Goal: Check status: Check status

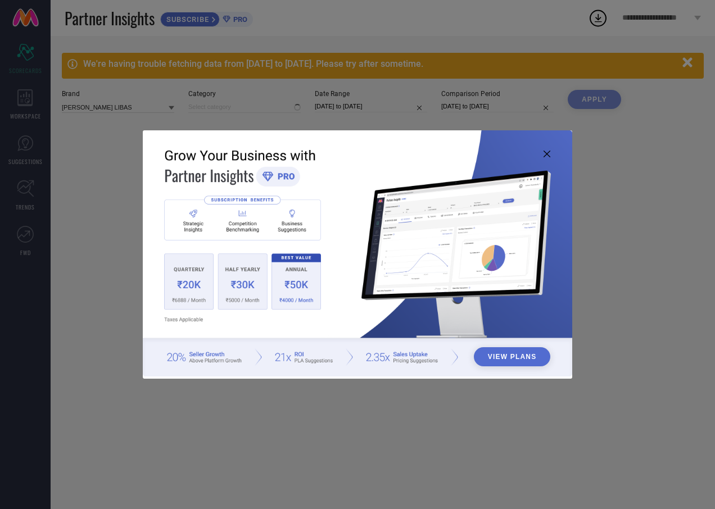
type input "All"
click at [547, 152] on icon at bounding box center [546, 154] width 7 height 7
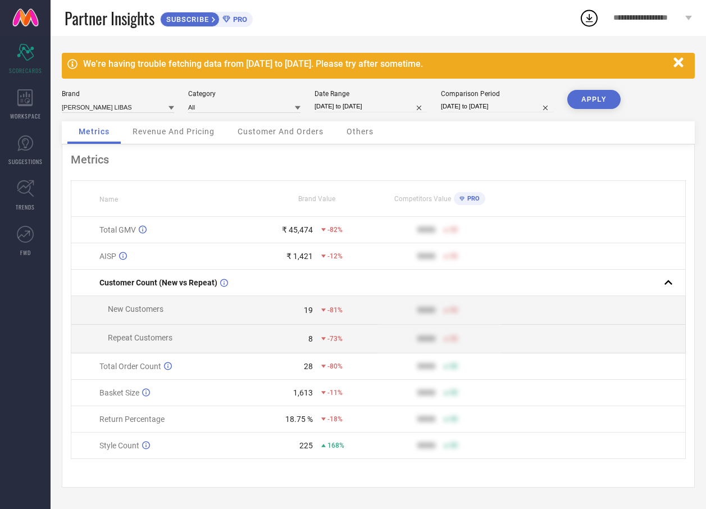
scroll to position [1, 0]
click at [390, 110] on input "[DATE] to [DATE]" at bounding box center [371, 107] width 112 height 12
select select "7"
select select "2025"
select select "8"
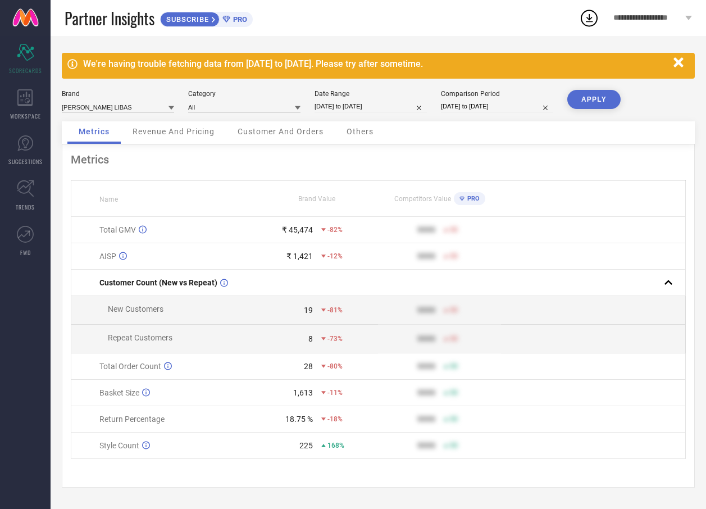
select select "2025"
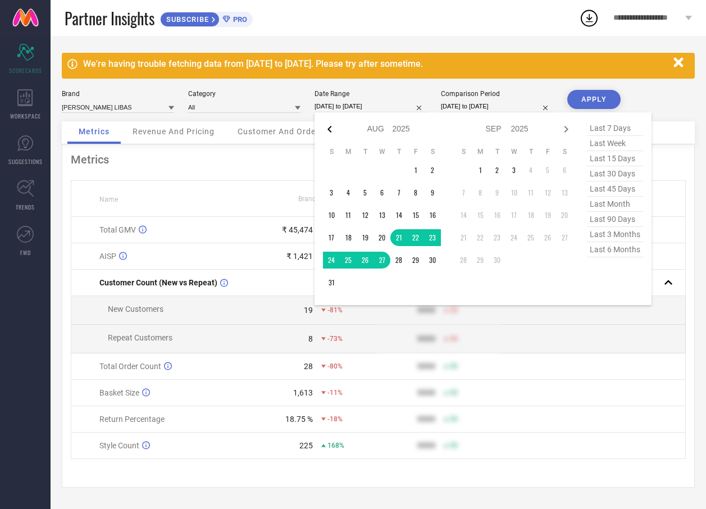
click at [330, 130] on icon at bounding box center [329, 128] width 13 height 13
select select "6"
select select "2025"
select select "7"
select select "2025"
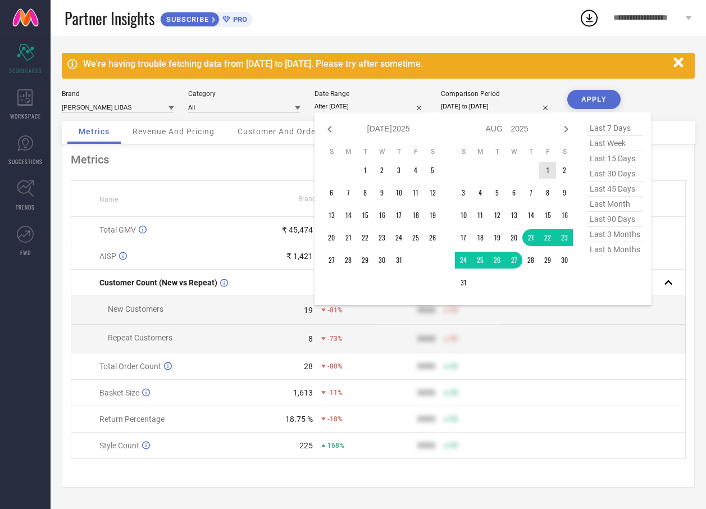
click at [551, 166] on td "1" at bounding box center [547, 170] width 17 height 17
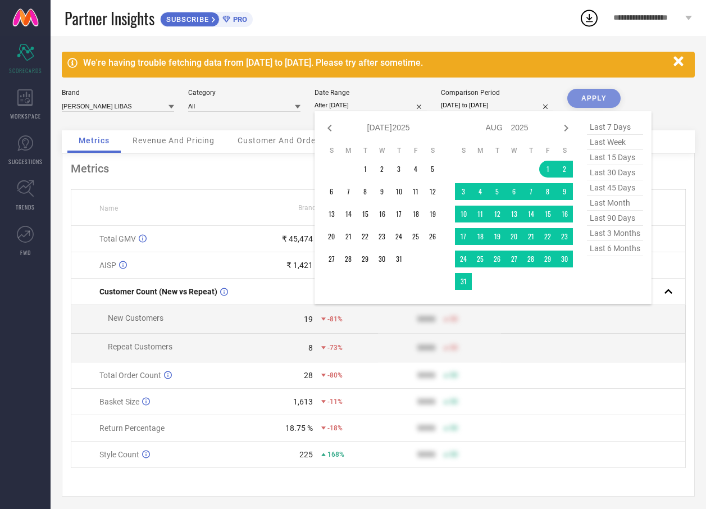
click at [476, 285] on td at bounding box center [480, 281] width 17 height 17
type input "[DATE] to [DATE]"
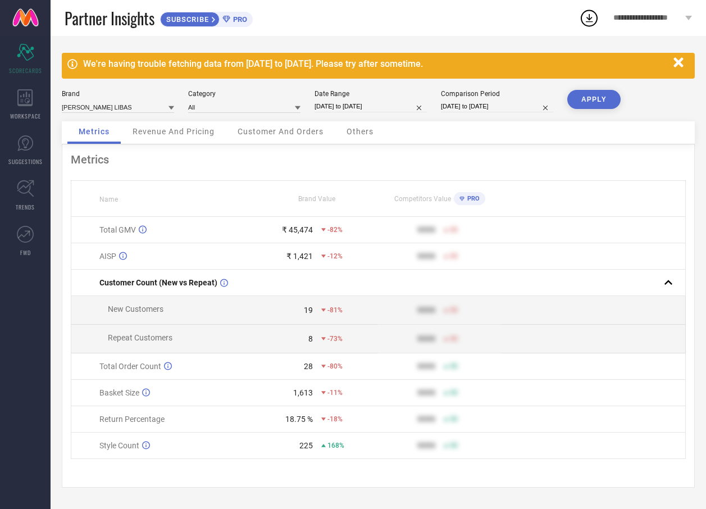
click at [586, 97] on button "APPLY" at bounding box center [593, 99] width 53 height 19
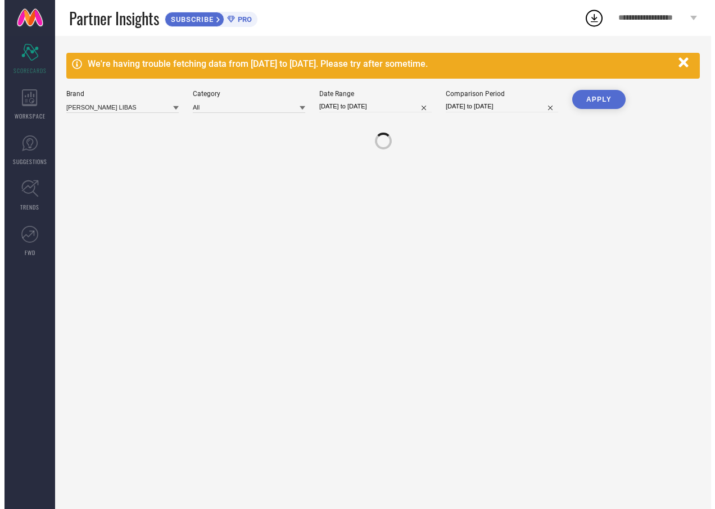
scroll to position [0, 0]
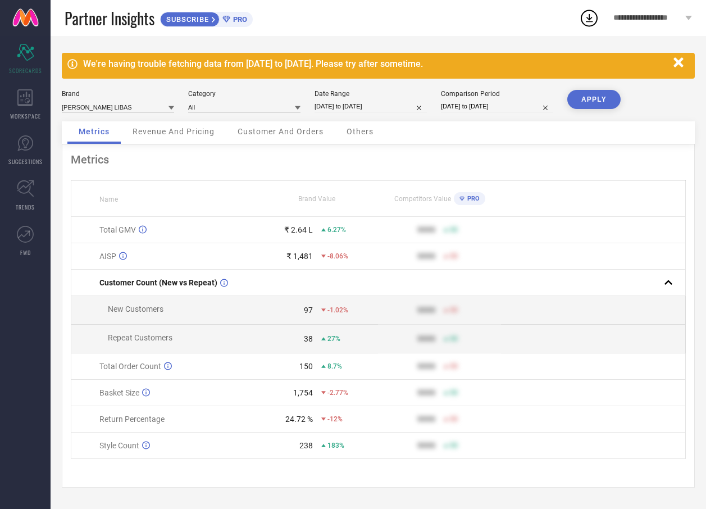
select select "7"
select select "2025"
select select "8"
select select "2025"
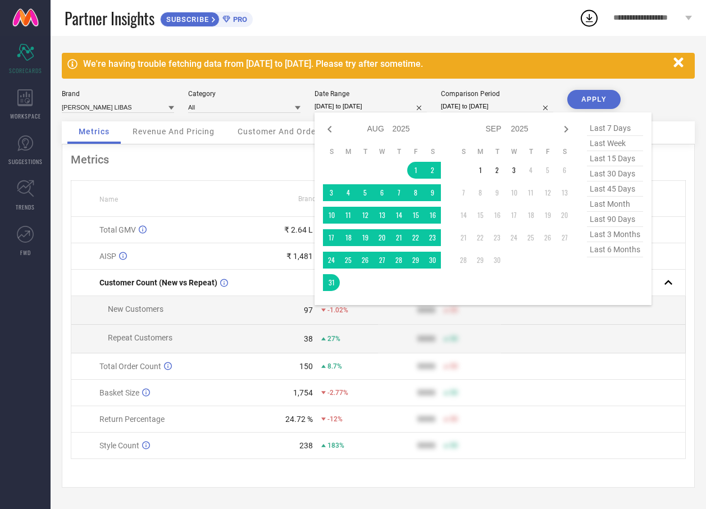
click at [402, 108] on input "[DATE] to [DATE]" at bounding box center [371, 107] width 112 height 12
click at [327, 125] on icon at bounding box center [329, 128] width 13 height 13
select select "6"
select select "2025"
select select "7"
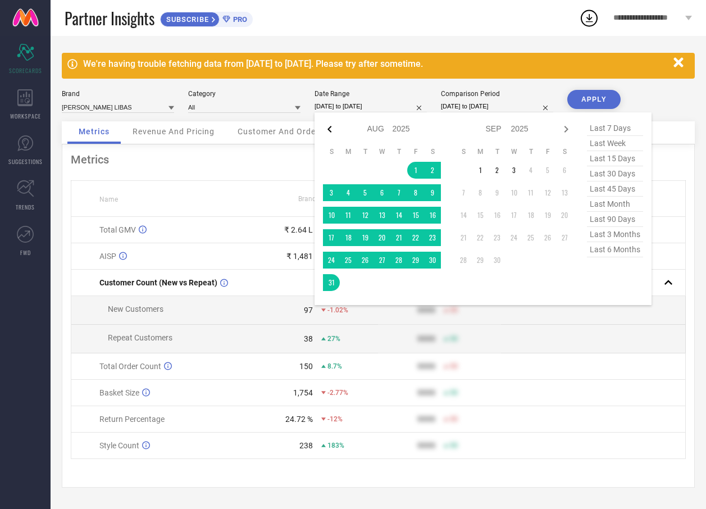
select select "2025"
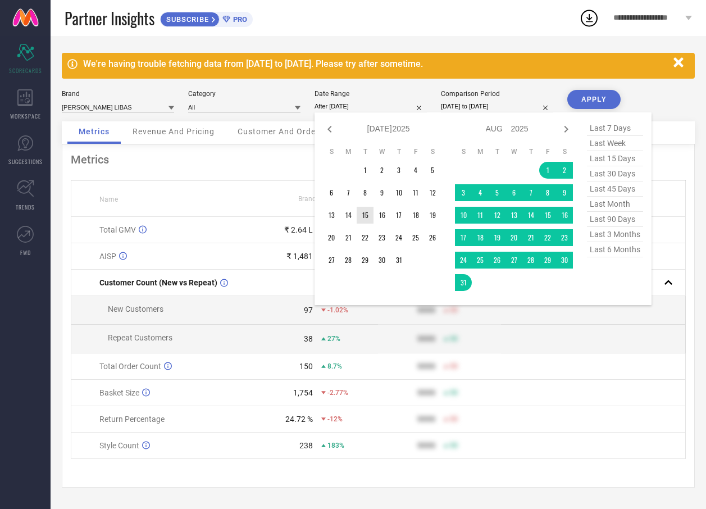
click at [360, 216] on td "15" at bounding box center [365, 215] width 17 height 17
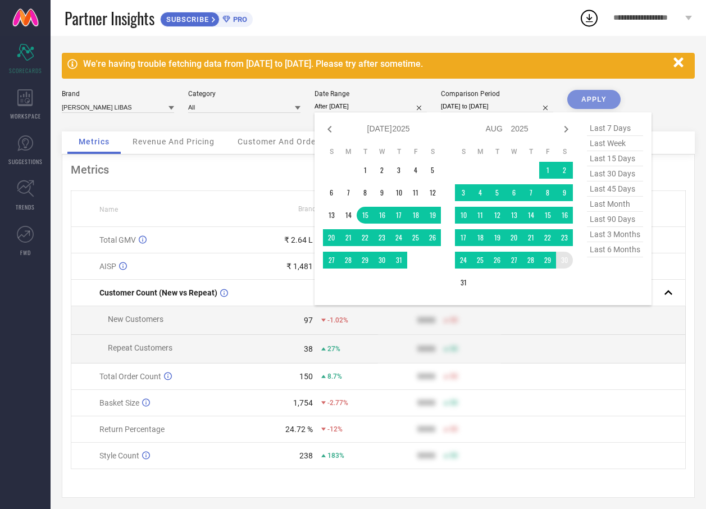
type input "[DATE] to [DATE]"
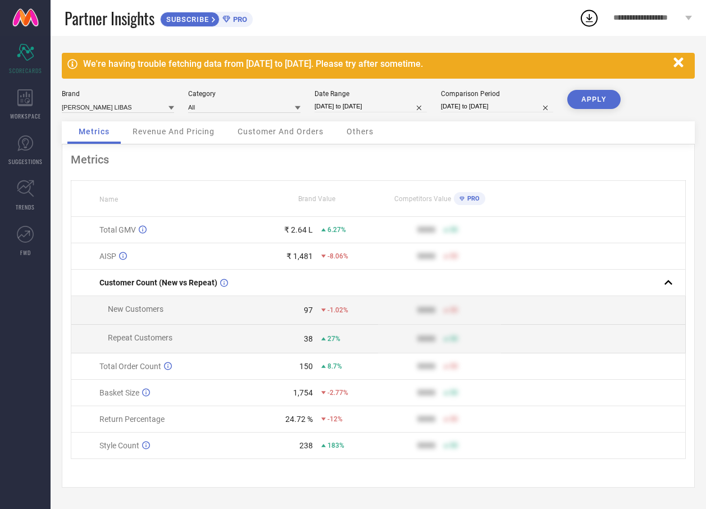
click at [596, 99] on button "APPLY" at bounding box center [593, 99] width 53 height 19
click at [402, 110] on input "[DATE] to [DATE]" at bounding box center [371, 107] width 112 height 12
select select "6"
select select "2025"
select select "7"
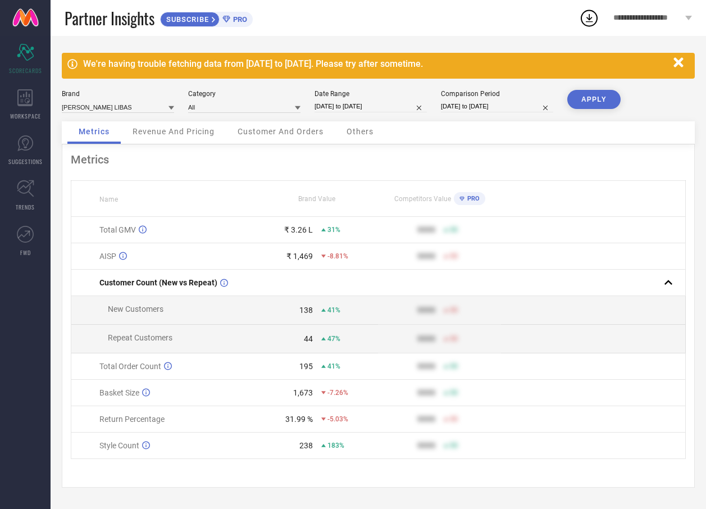
select select "2025"
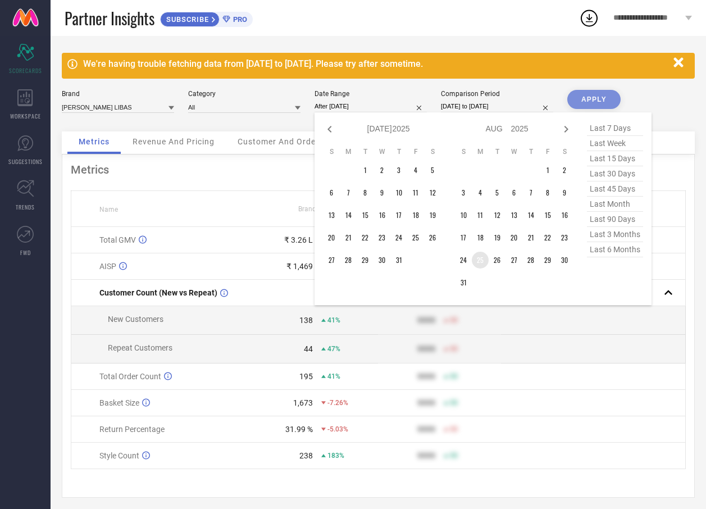
click at [486, 265] on td "25" at bounding box center [480, 260] width 17 height 17
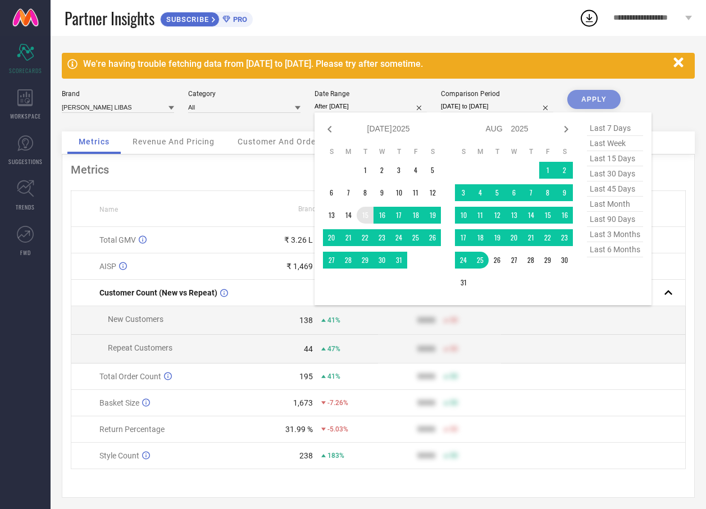
type input "[DATE] to [DATE]"
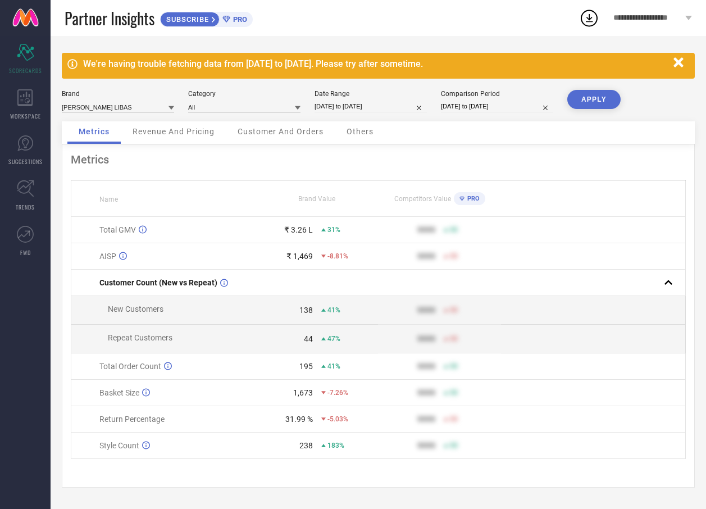
click at [593, 105] on button "APPLY" at bounding box center [593, 99] width 53 height 19
select select "6"
select select "2025"
select select "7"
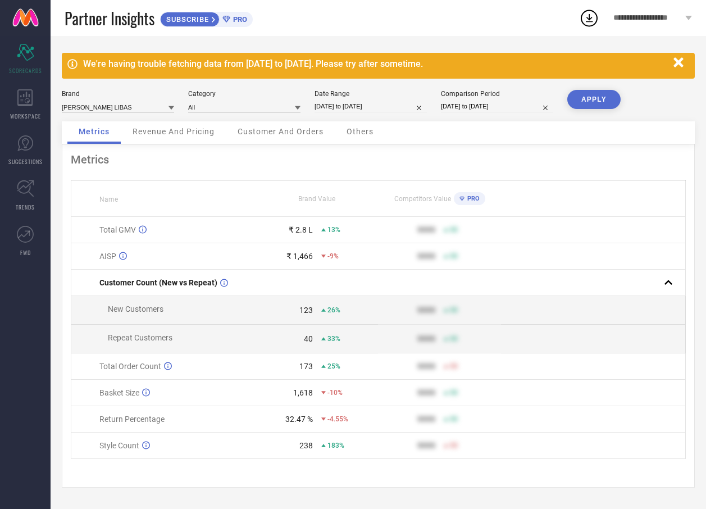
select select "2025"
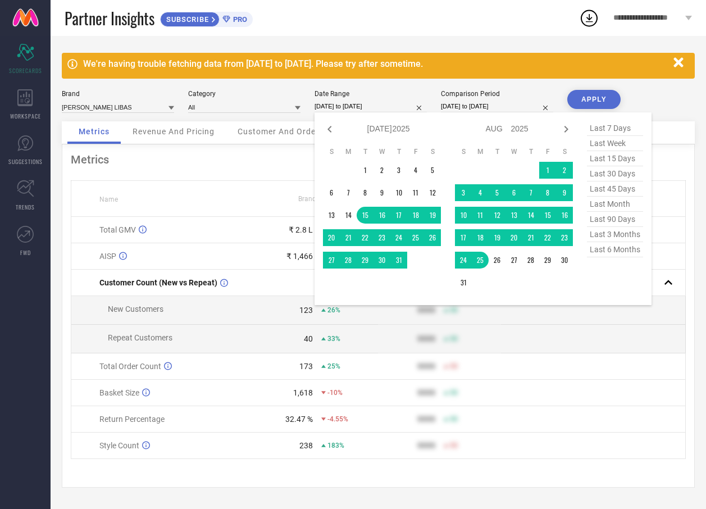
click at [399, 107] on input "[DATE] to [DATE]" at bounding box center [371, 107] width 112 height 12
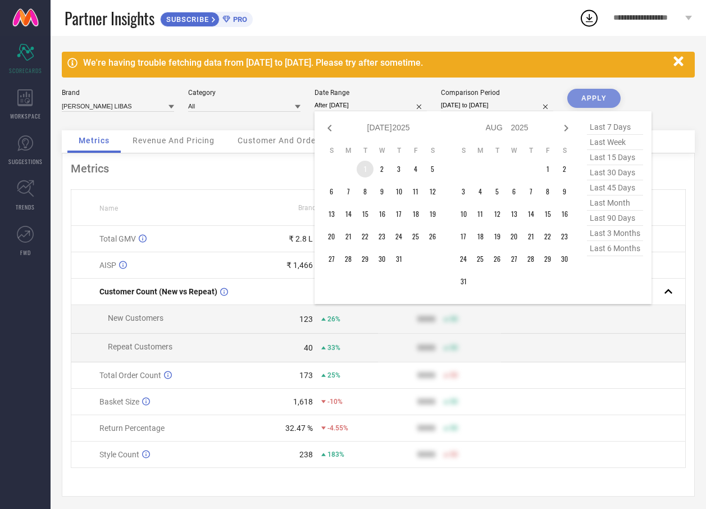
click at [363, 173] on td "1" at bounding box center [365, 169] width 17 height 17
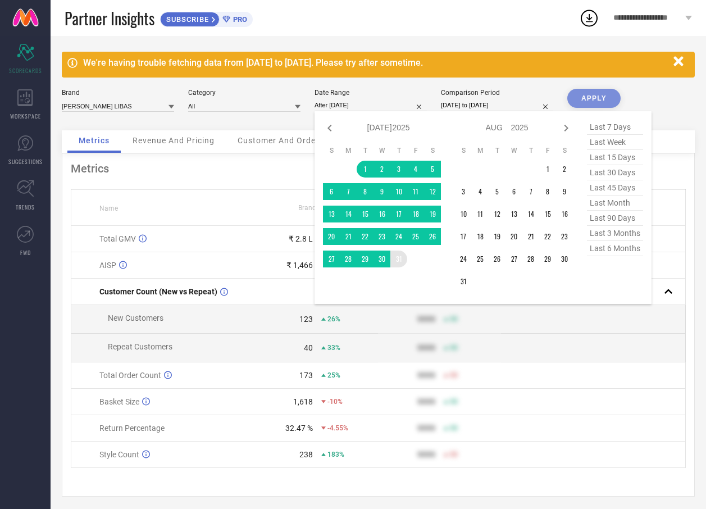
type input "[DATE] to [DATE]"
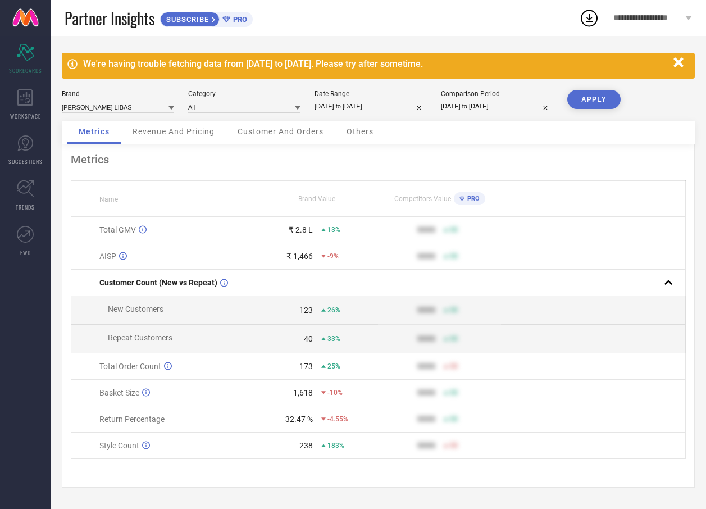
click at [593, 94] on button "APPLY" at bounding box center [593, 99] width 53 height 19
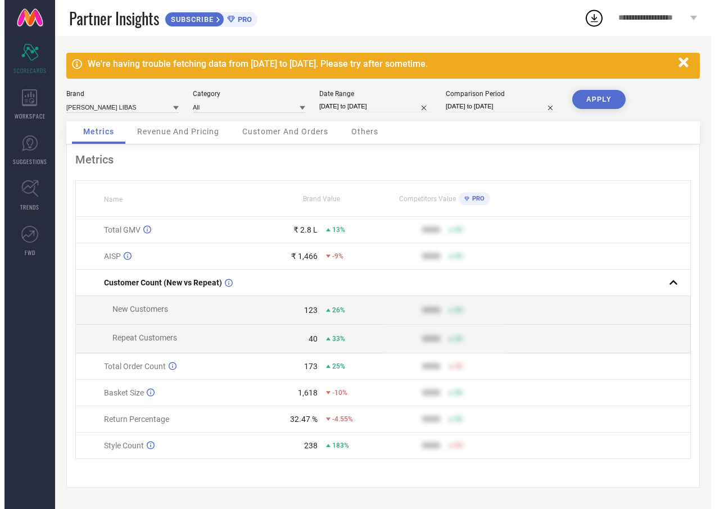
scroll to position [0, 0]
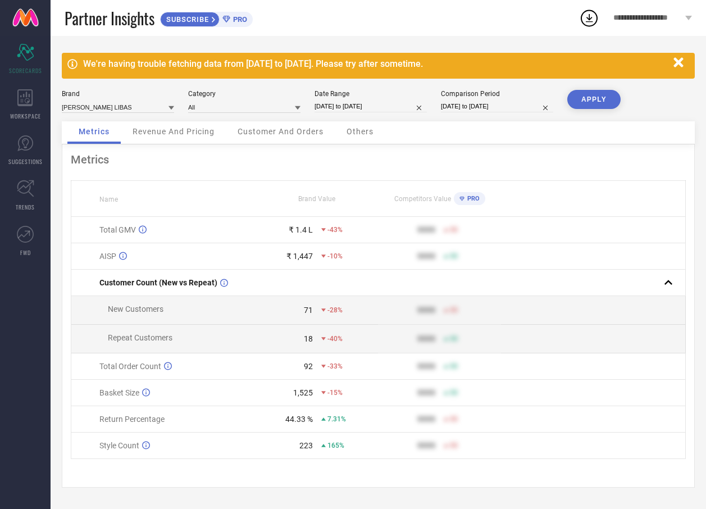
click at [397, 100] on div "Date Range [DATE] to [DATE]" at bounding box center [371, 101] width 112 height 23
click at [398, 108] on input "[DATE] to [DATE]" at bounding box center [371, 107] width 112 height 12
select select "6"
select select "2025"
select select "7"
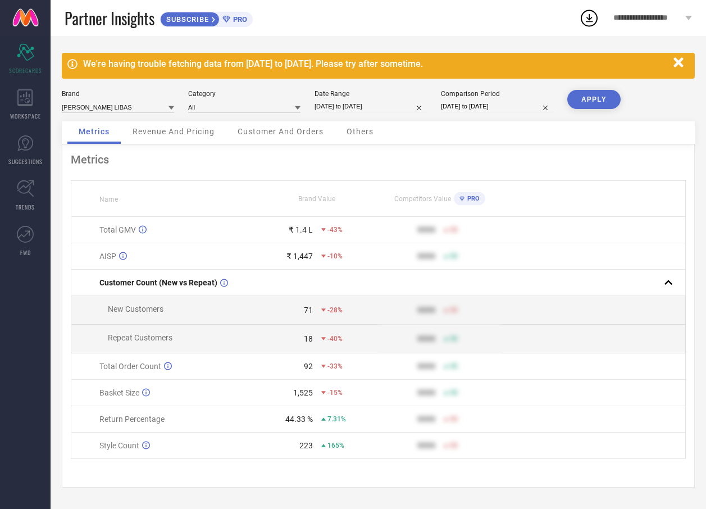
select select "2025"
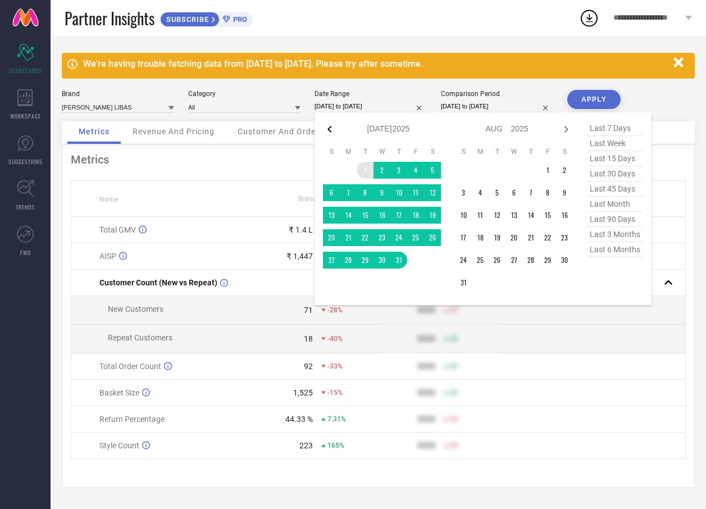
click at [329, 130] on icon at bounding box center [329, 129] width 4 height 7
select select "5"
select select "2025"
select select "6"
select select "2025"
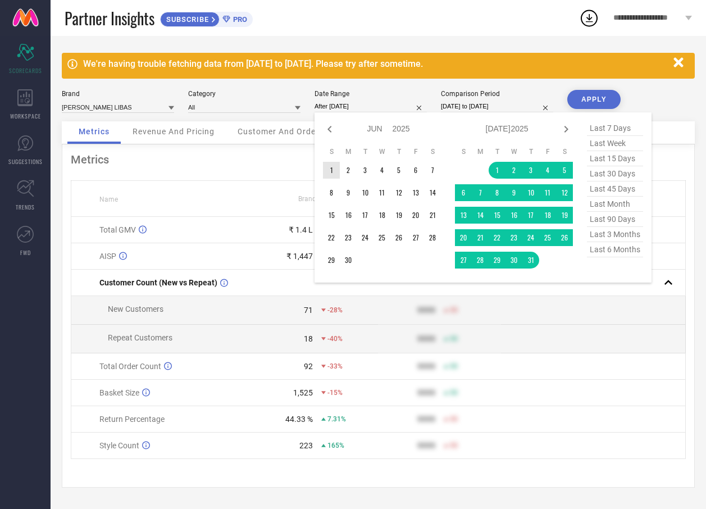
click at [329, 172] on td "1" at bounding box center [331, 170] width 17 height 17
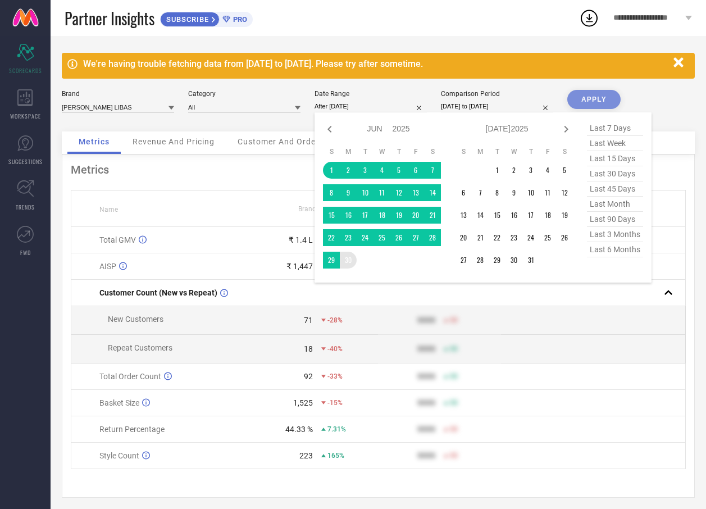
click at [356, 264] on table "S M T W T F S 1 2 3 4 5 6 7 8 9 10 11 12 13 14 15 16 17 18 19 20 21 22 23 24 25…" at bounding box center [382, 208] width 118 height 133
type input "[DATE] to [DATE]"
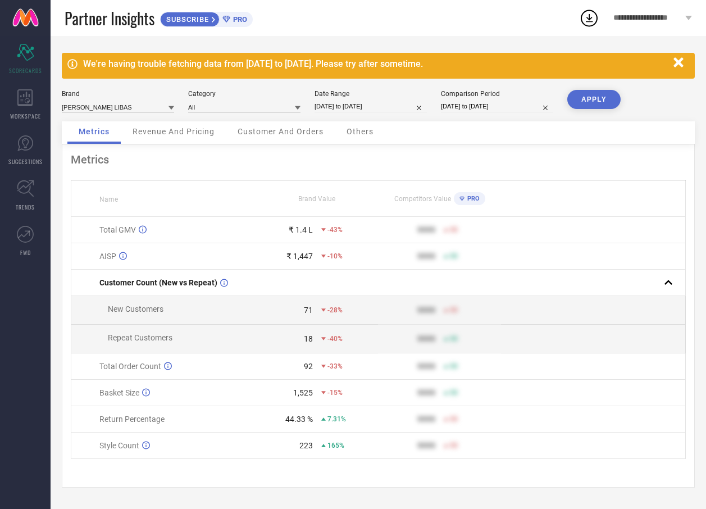
click at [589, 90] on button "APPLY" at bounding box center [593, 99] width 53 height 19
click at [681, 66] on icon "button" at bounding box center [678, 62] width 10 height 10
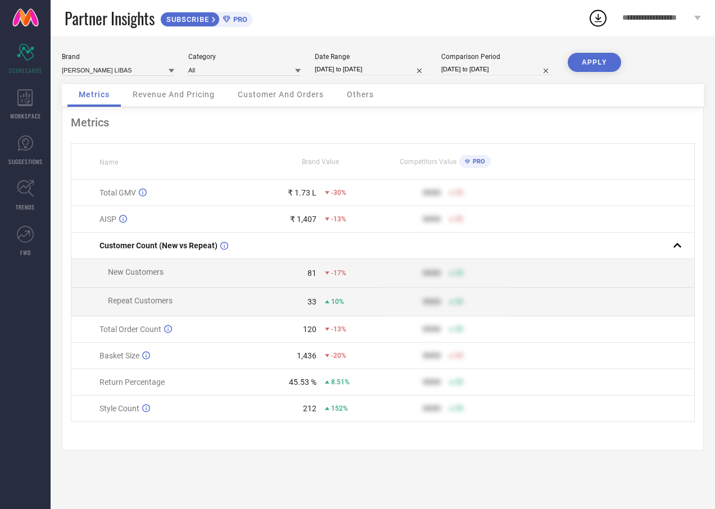
click at [400, 73] on input "[DATE] to [DATE]" at bounding box center [371, 69] width 112 height 12
select select "5"
select select "2025"
select select "6"
select select "2025"
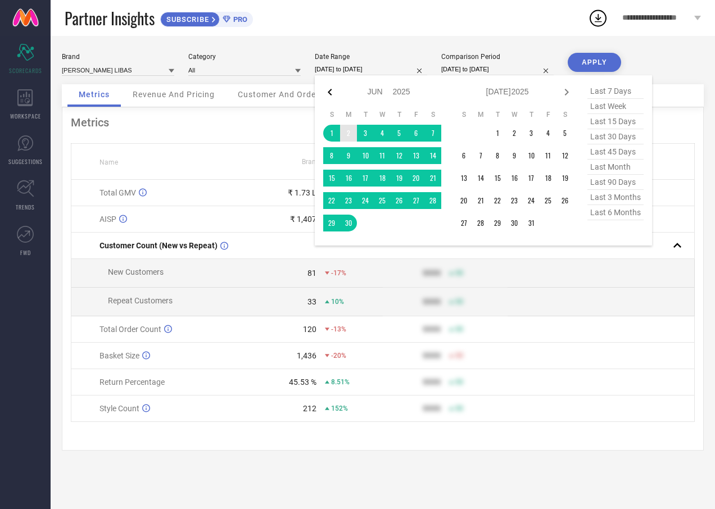
click at [329, 95] on icon at bounding box center [329, 91] width 13 height 13
select select "4"
select select "2025"
select select "5"
select select "2025"
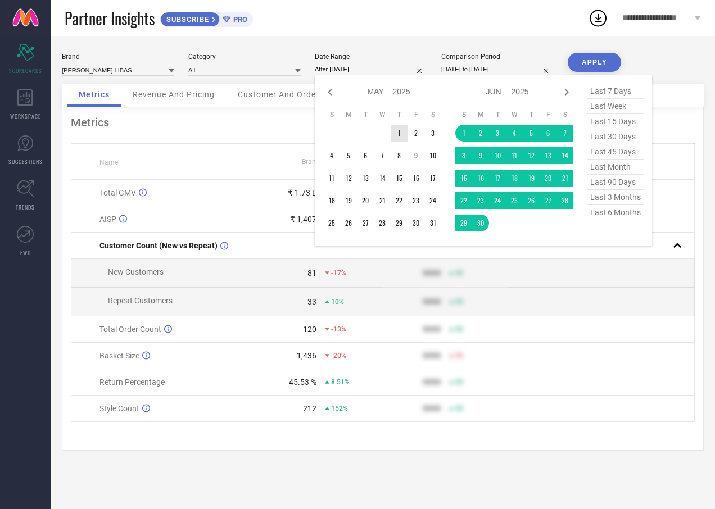
click at [402, 129] on td "1" at bounding box center [398, 133] width 17 height 17
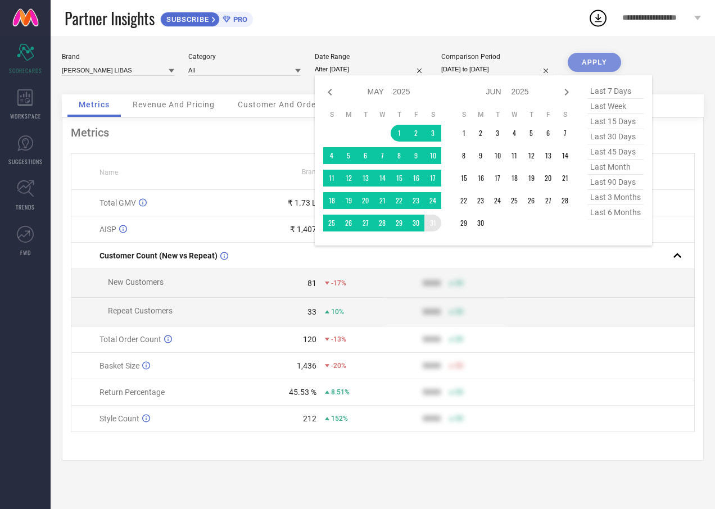
type input "[DATE] to [DATE]"
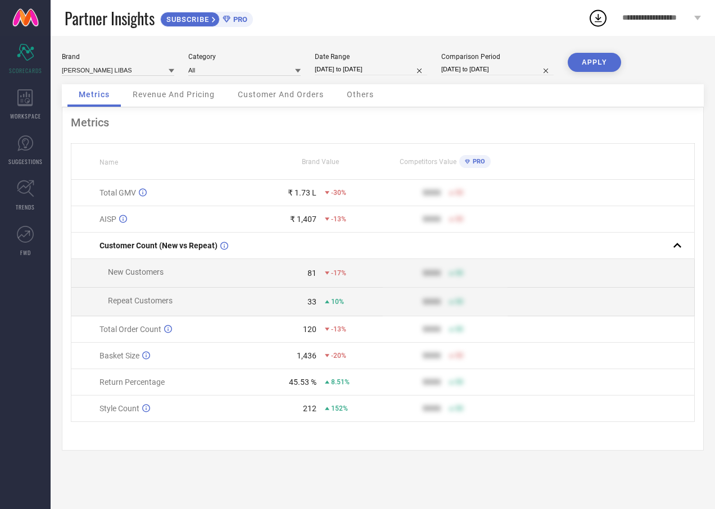
click at [598, 65] on button "APPLY" at bounding box center [593, 62] width 53 height 19
click at [398, 73] on input "[DATE] to [DATE]" at bounding box center [371, 69] width 112 height 12
select select "4"
select select "2025"
select select "5"
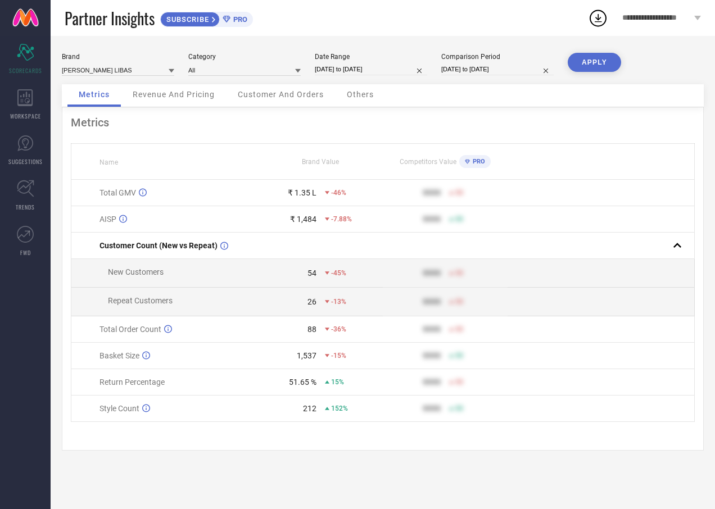
select select "2025"
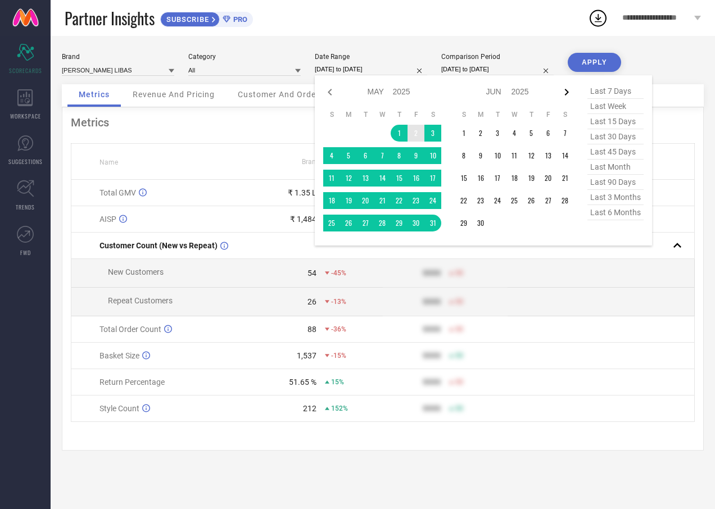
click at [563, 92] on icon at bounding box center [565, 91] width 13 height 13
select select "5"
select select "2025"
select select "6"
select select "2025"
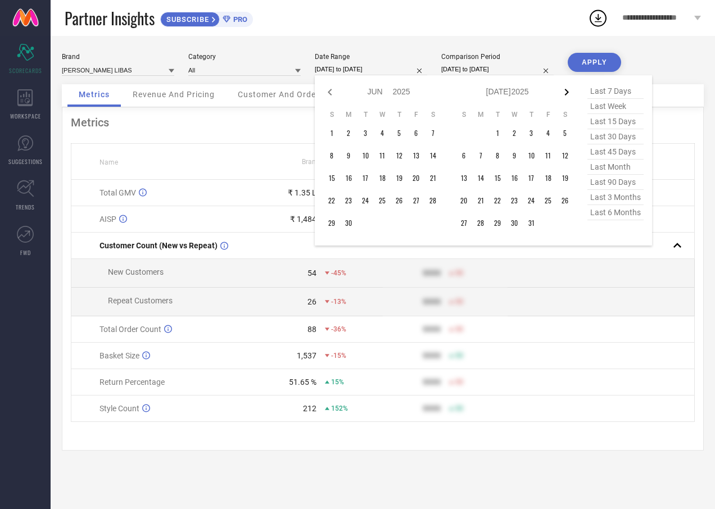
click at [564, 88] on icon at bounding box center [565, 91] width 13 height 13
select select "6"
select select "2025"
select select "7"
select select "2025"
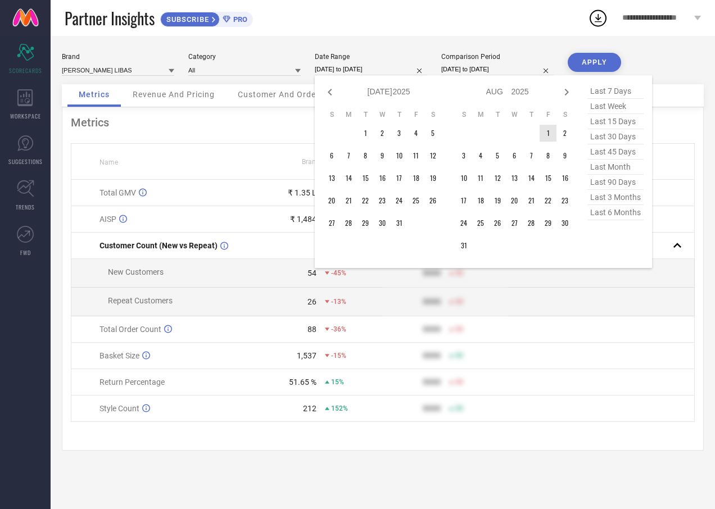
type input "After [DATE]"
click at [545, 138] on td "1" at bounding box center [547, 133] width 17 height 17
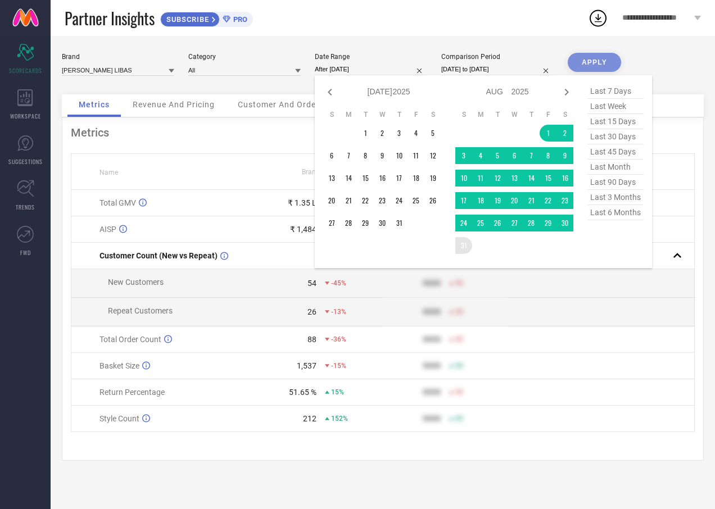
click at [467, 253] on table "S M T W T F S 1 2 3 4 5 6 7 8 9 10 11 12 13 14 15 16 17 18 19 20 21 22 23 24 25…" at bounding box center [514, 181] width 118 height 155
click at [596, 67] on div "APPLY" at bounding box center [593, 74] width 53 height 42
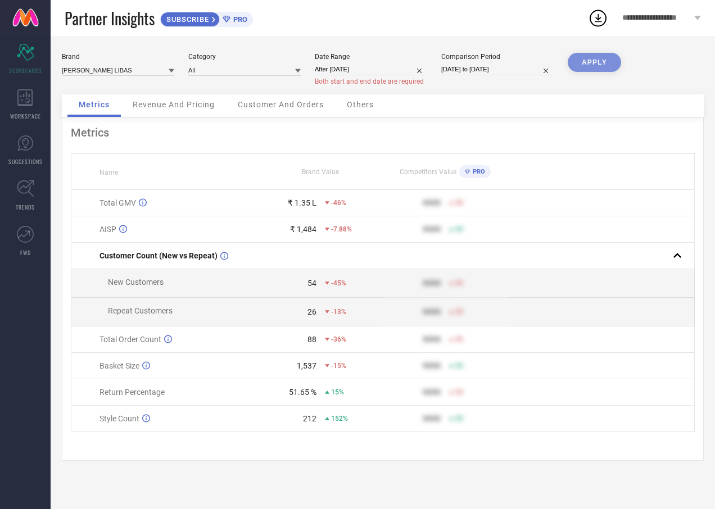
click at [597, 58] on div "APPLY" at bounding box center [593, 74] width 53 height 42
click at [368, 76] on div "Date Range After [DATE] Both start and end date are required" at bounding box center [371, 69] width 112 height 33
select select "7"
select select "2025"
select select "8"
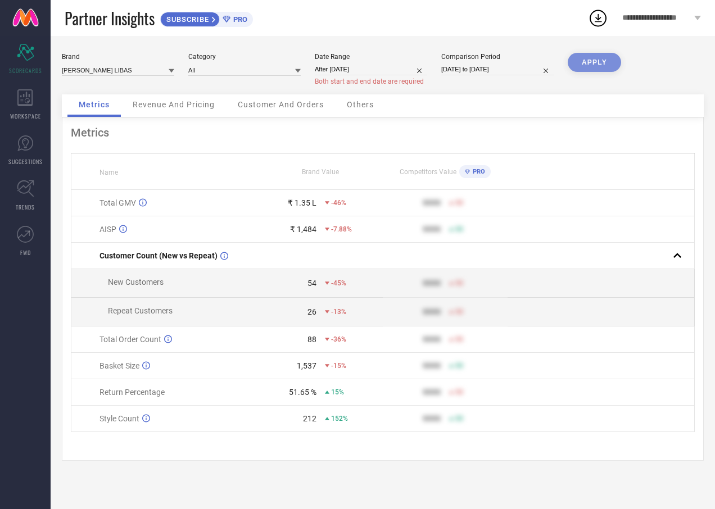
select select "2025"
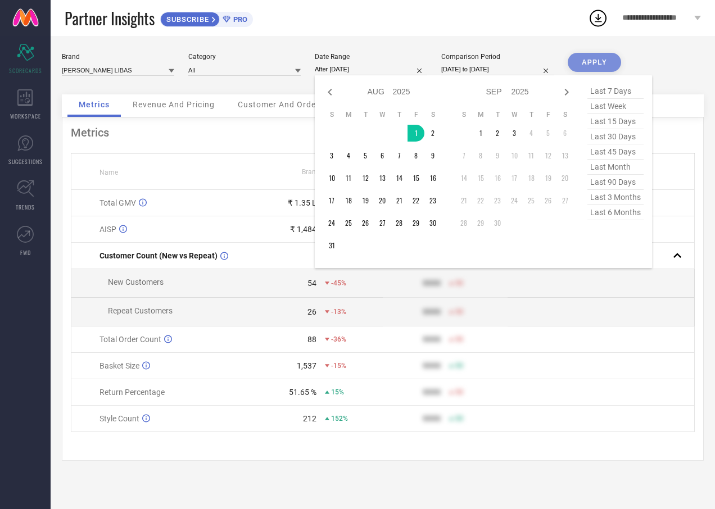
click at [374, 69] on input "After [DATE]" at bounding box center [371, 69] width 112 height 12
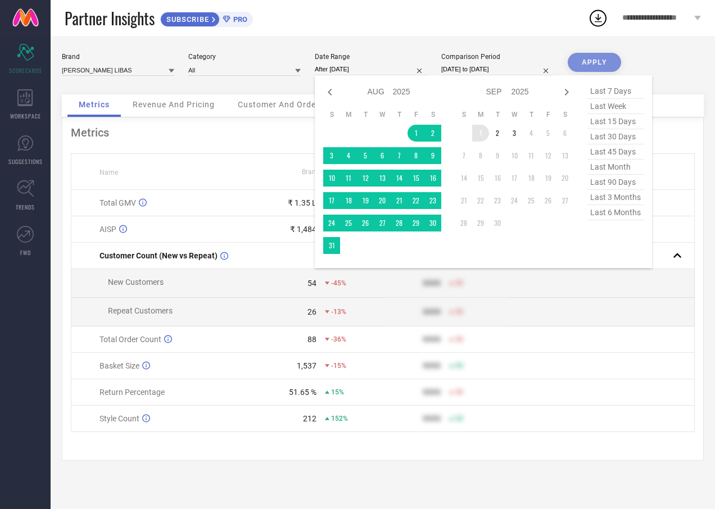
type input "[DATE] to [DATE]"
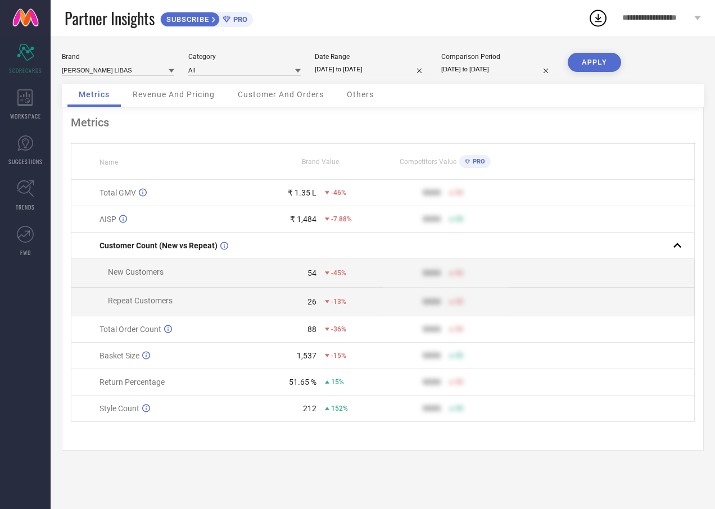
click at [396, 66] on input "[DATE] to [DATE]" at bounding box center [371, 69] width 112 height 12
select select "7"
select select "2025"
select select "8"
select select "2025"
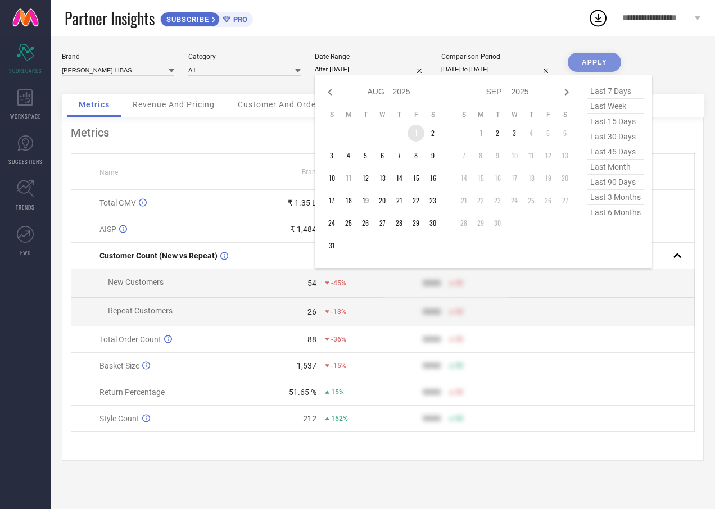
click at [418, 135] on td "1" at bounding box center [415, 133] width 17 height 17
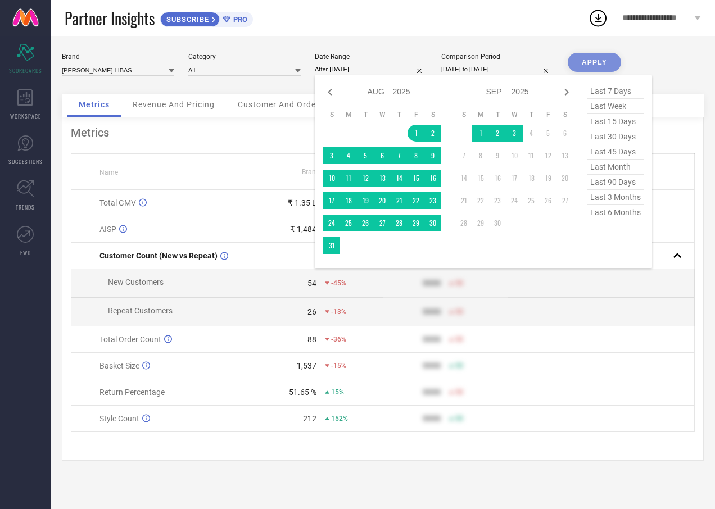
click at [340, 249] on td at bounding box center [348, 245] width 17 height 17
click at [343, 245] on td at bounding box center [348, 245] width 17 height 17
type input "[DATE] to [DATE]"
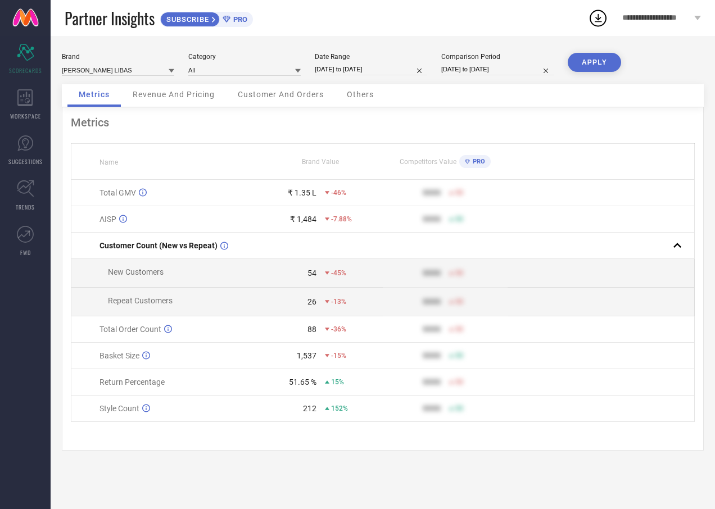
click at [600, 65] on button "APPLY" at bounding box center [593, 62] width 53 height 19
click at [312, 334] on div "150" at bounding box center [309, 329] width 13 height 9
click at [396, 73] on input "[DATE] to [DATE]" at bounding box center [371, 69] width 112 height 12
select select "7"
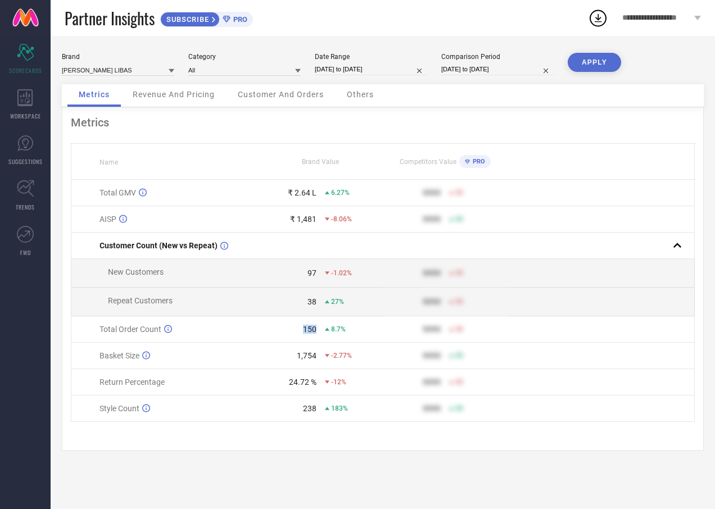
select select "2025"
select select "8"
select select "2025"
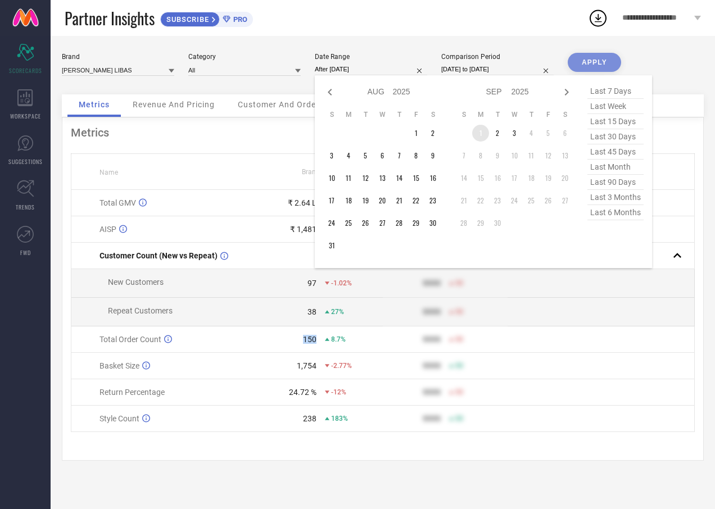
click at [480, 132] on td "1" at bounding box center [480, 133] width 17 height 17
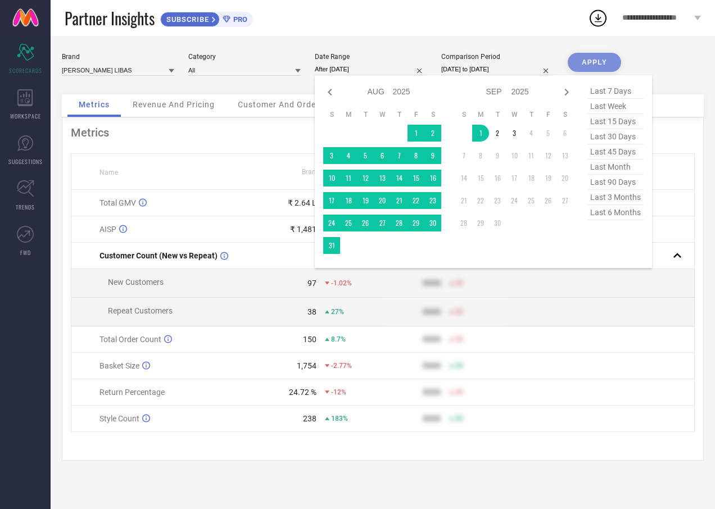
click at [626, 89] on span "last 7 days" at bounding box center [615, 91] width 56 height 15
type input "[DATE] to [DATE]"
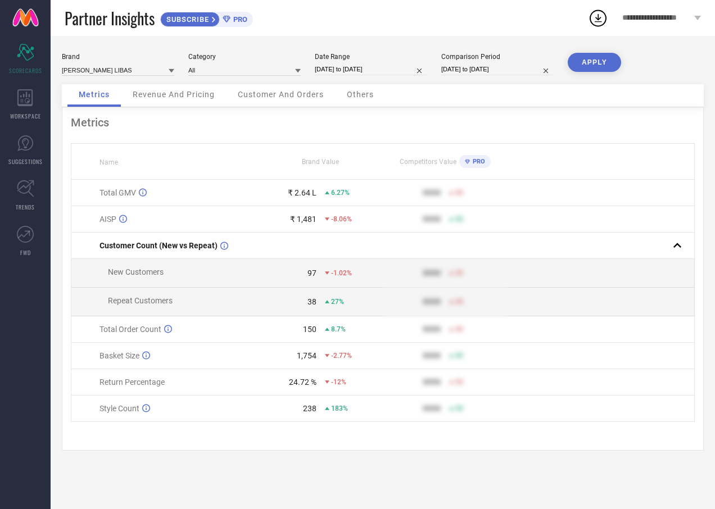
click at [575, 65] on button "APPLY" at bounding box center [593, 62] width 53 height 19
drag, startPoint x: 299, startPoint y: 329, endPoint x: 334, endPoint y: 333, distance: 34.6
click at [334, 333] on div "25 -82%" at bounding box center [320, 329] width 124 height 9
click at [571, 166] on th at bounding box center [600, 162] width 187 height 36
click at [405, 68] on input "[DATE] to [DATE]" at bounding box center [371, 69] width 112 height 12
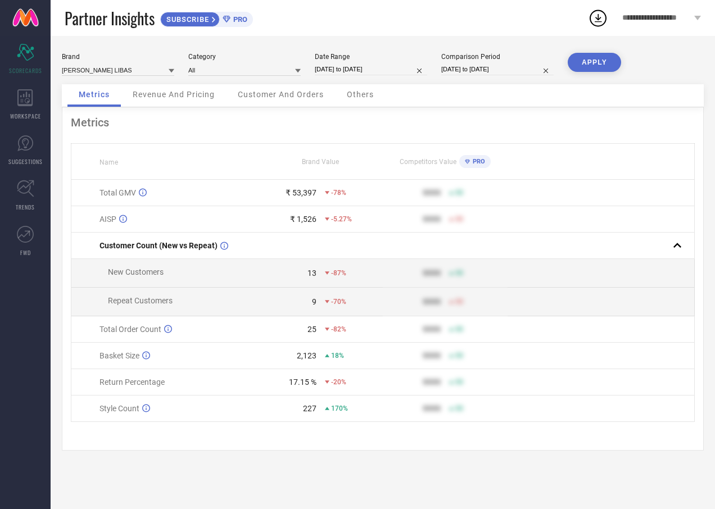
select select "7"
select select "2025"
select select "8"
select select "2025"
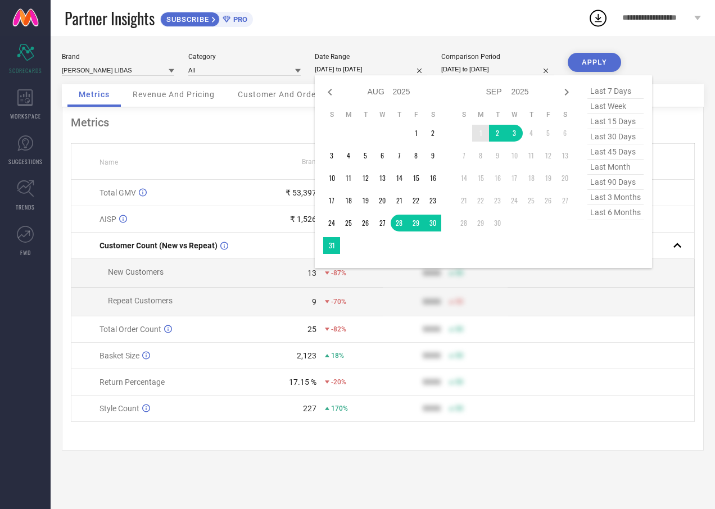
type input "After [DATE]"
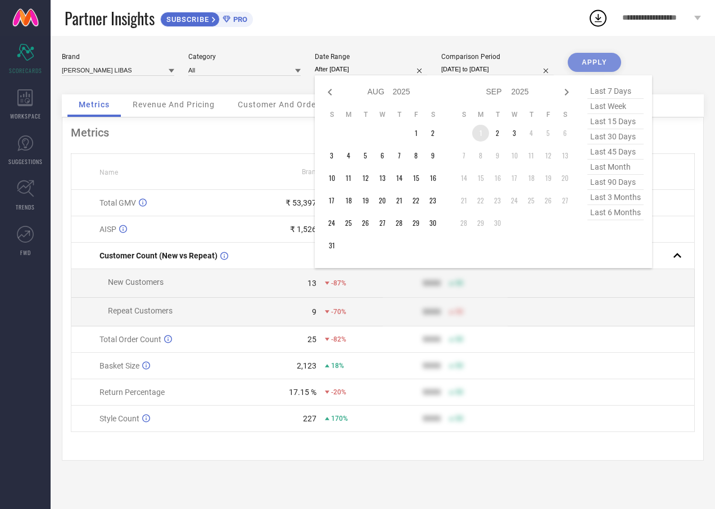
click at [480, 134] on td "1" at bounding box center [480, 133] width 17 height 17
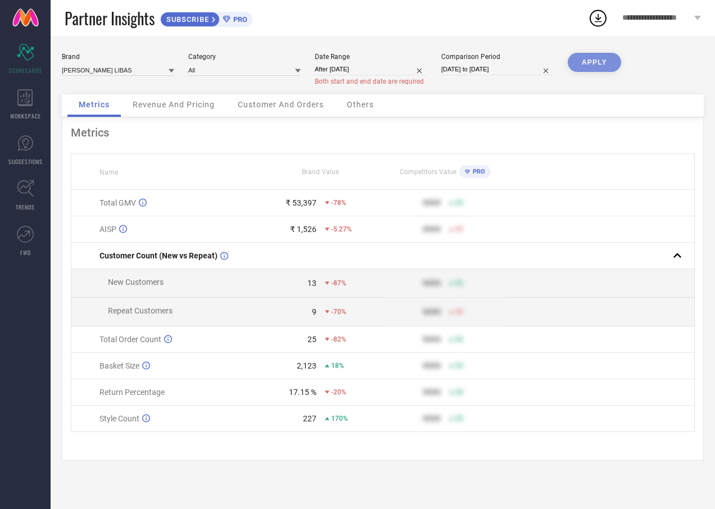
click at [507, 25] on div "Partner Insights SUBSCRIBE PRO" at bounding box center [326, 18] width 523 height 36
